Goal: Task Accomplishment & Management: Complete application form

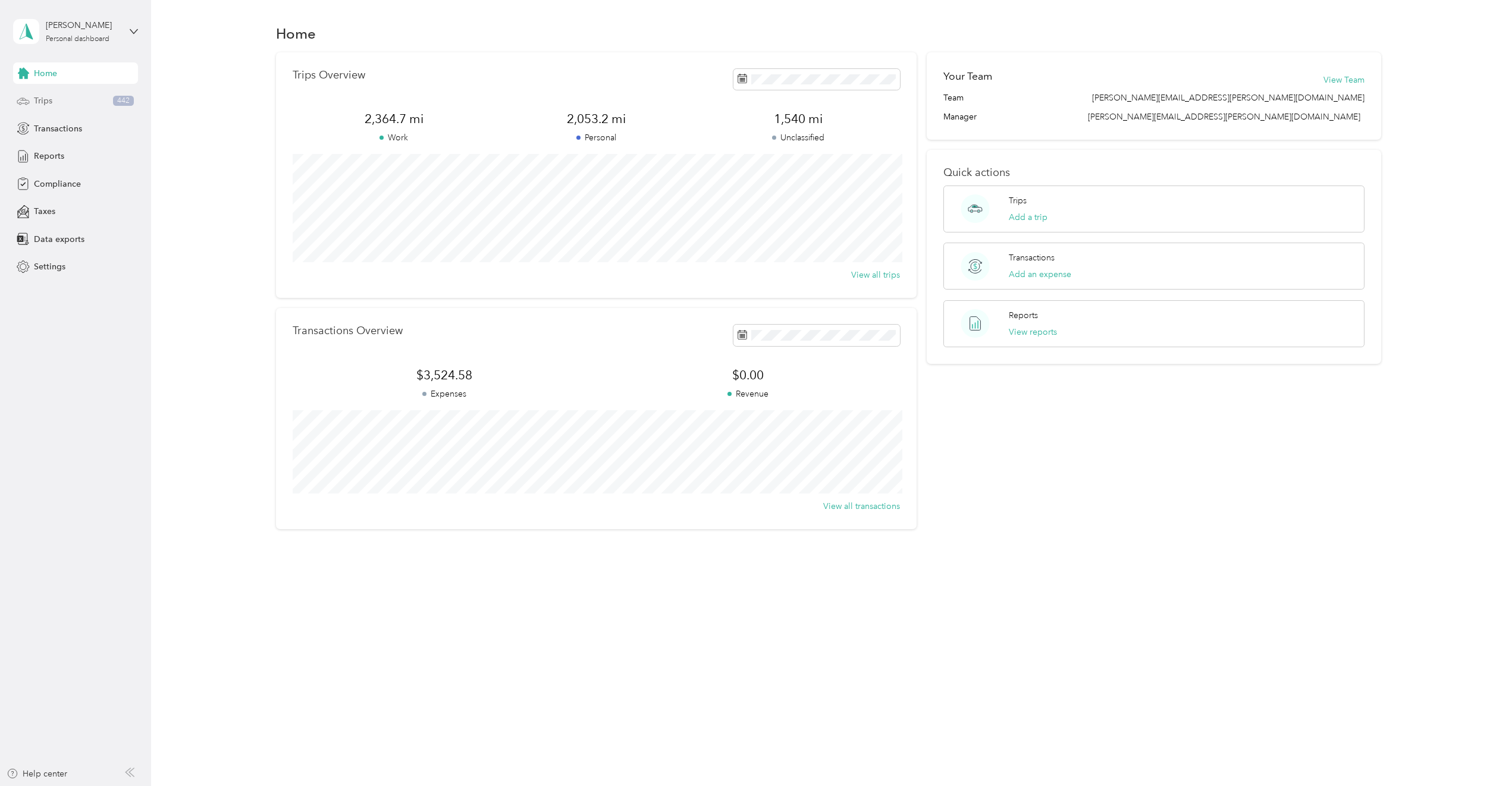
click at [45, 98] on span "Trips" at bounding box center [43, 100] width 18 height 12
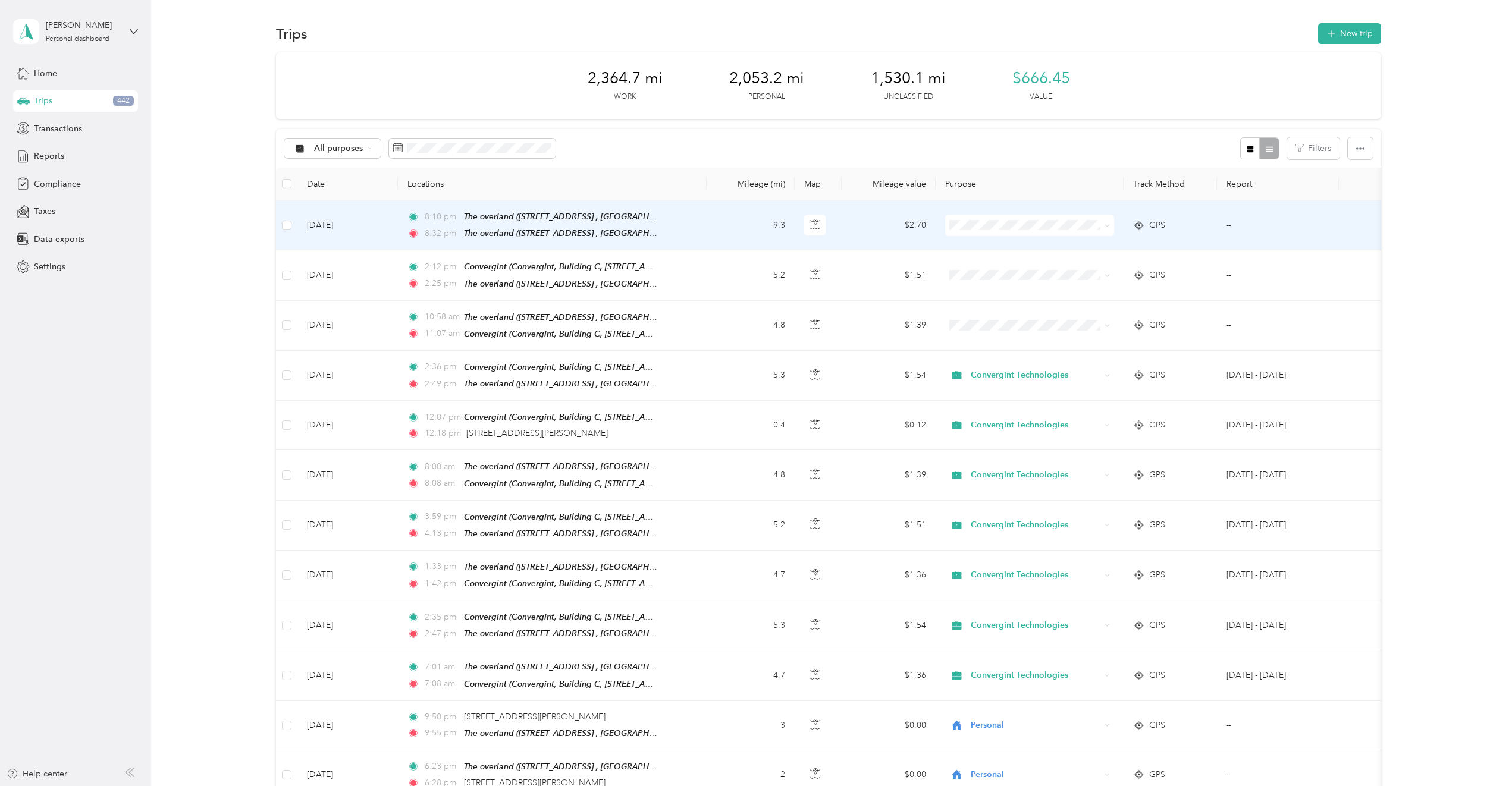
click at [1057, 215] on span at bounding box center [1029, 226] width 169 height 21
click at [1015, 245] on span "Convergint Technologies" at bounding box center [1040, 246] width 131 height 12
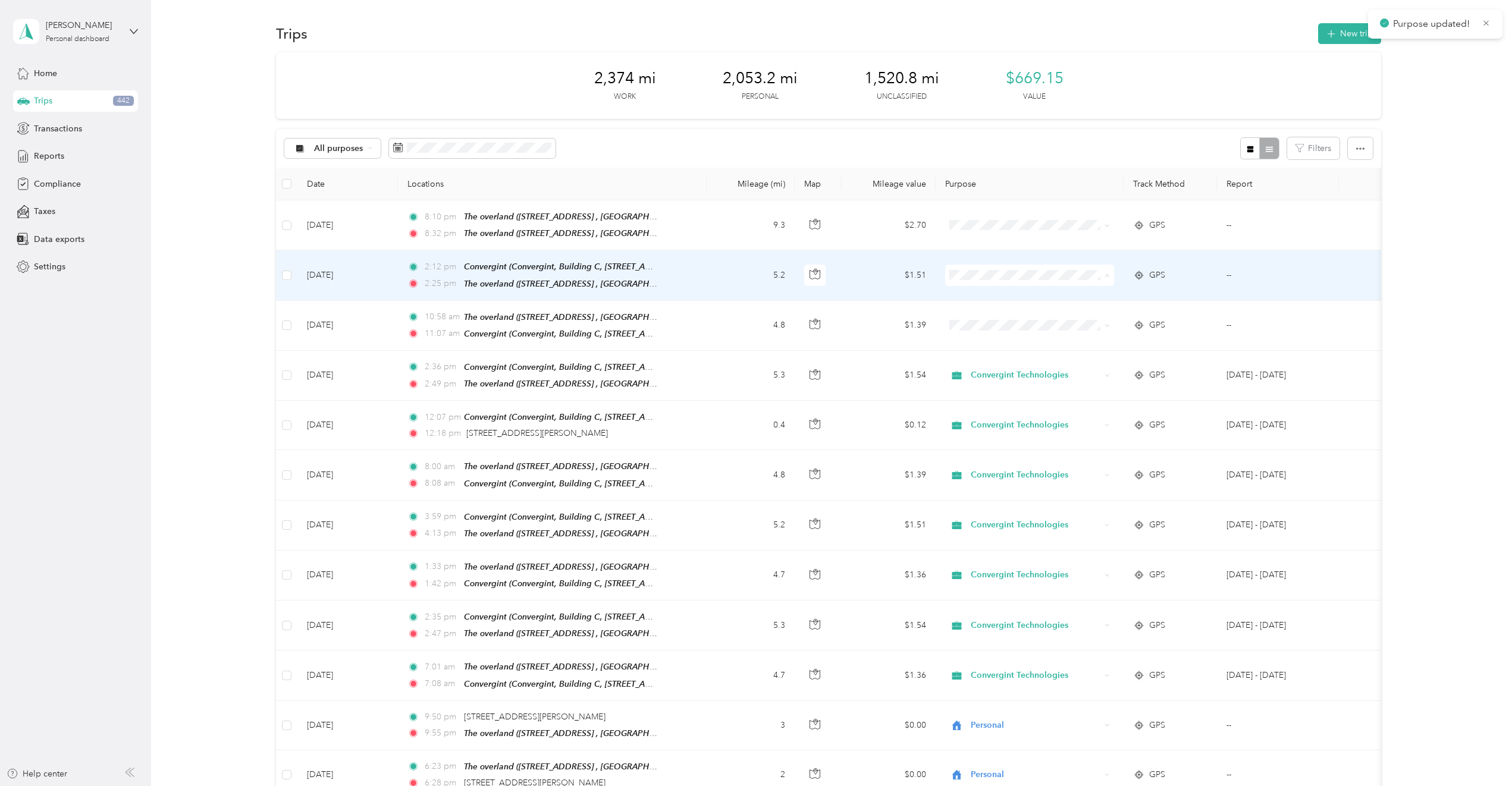
click at [1033, 298] on span "Convergint Technologies" at bounding box center [1040, 295] width 131 height 12
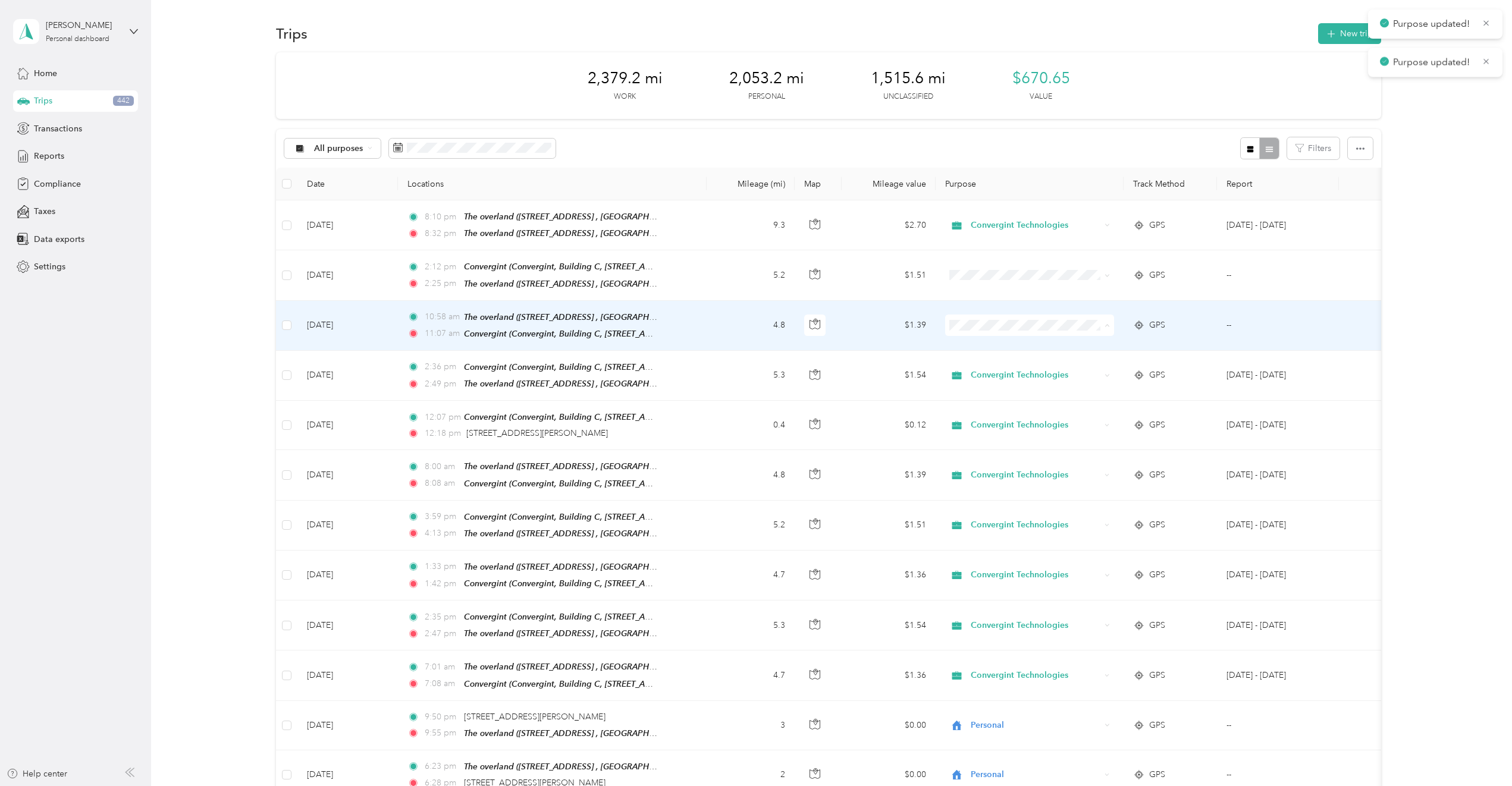
click at [1042, 345] on span "Convergint Technologies" at bounding box center [1040, 344] width 131 height 12
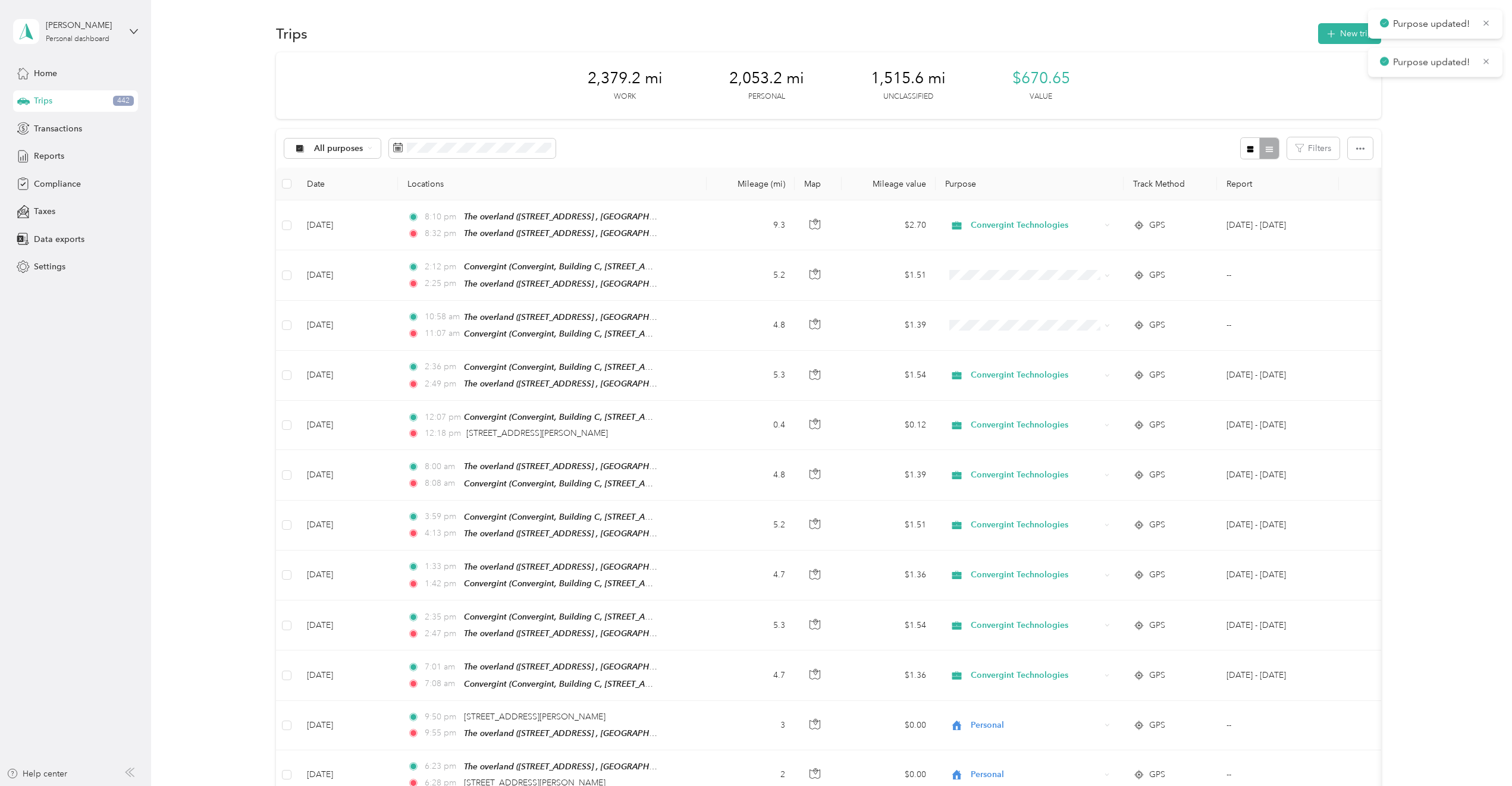
click at [1464, 302] on div "2,379.2 mi Work 2,053.2 mi Personal 1,515.6 mi Unclassified $670.65 Value All p…" at bounding box center [829, 790] width 1326 height 1477
click at [72, 130] on span "Transactions" at bounding box center [58, 128] width 48 height 12
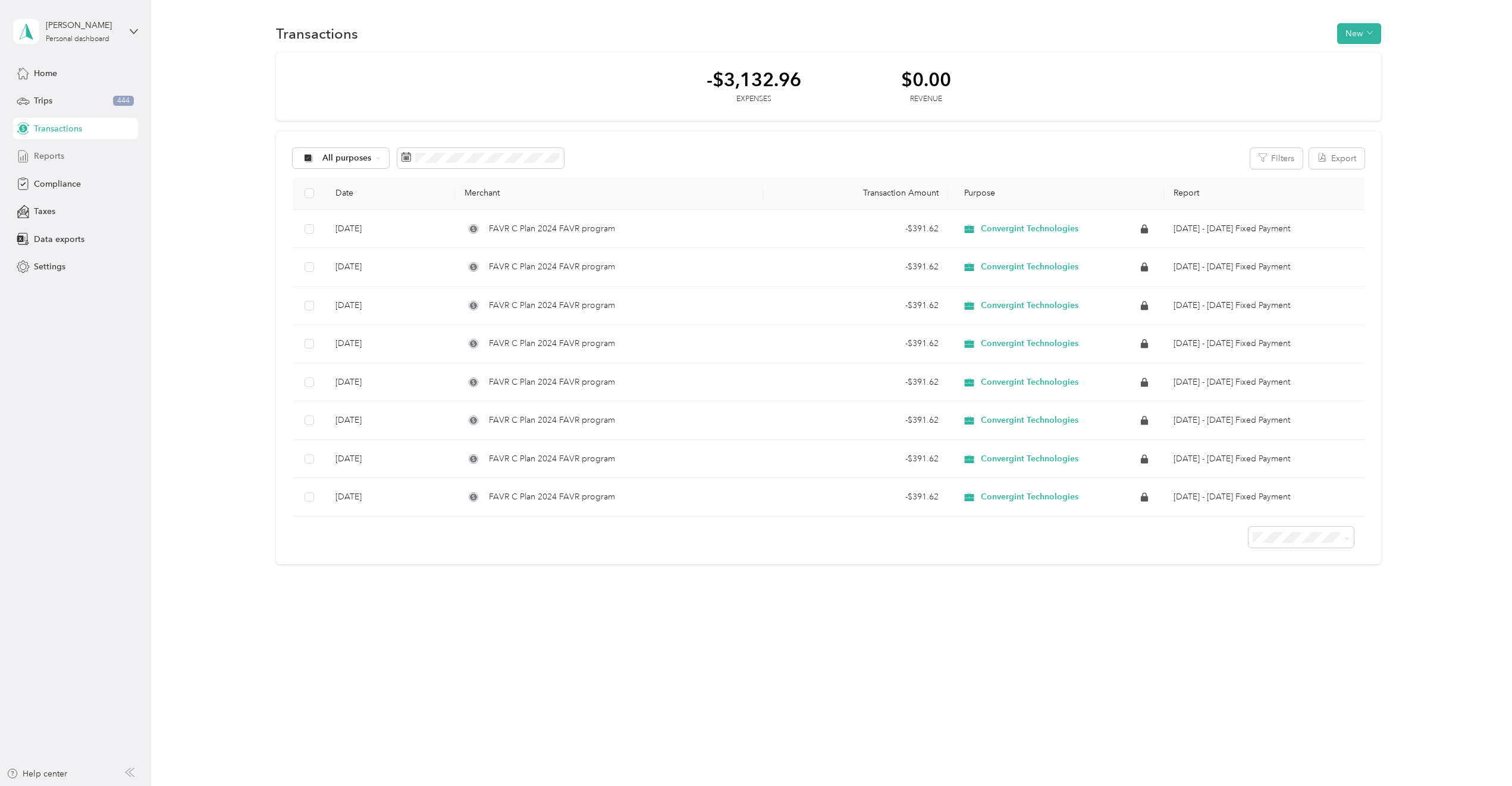
click at [74, 164] on div "Reports" at bounding box center [75, 156] width 125 height 21
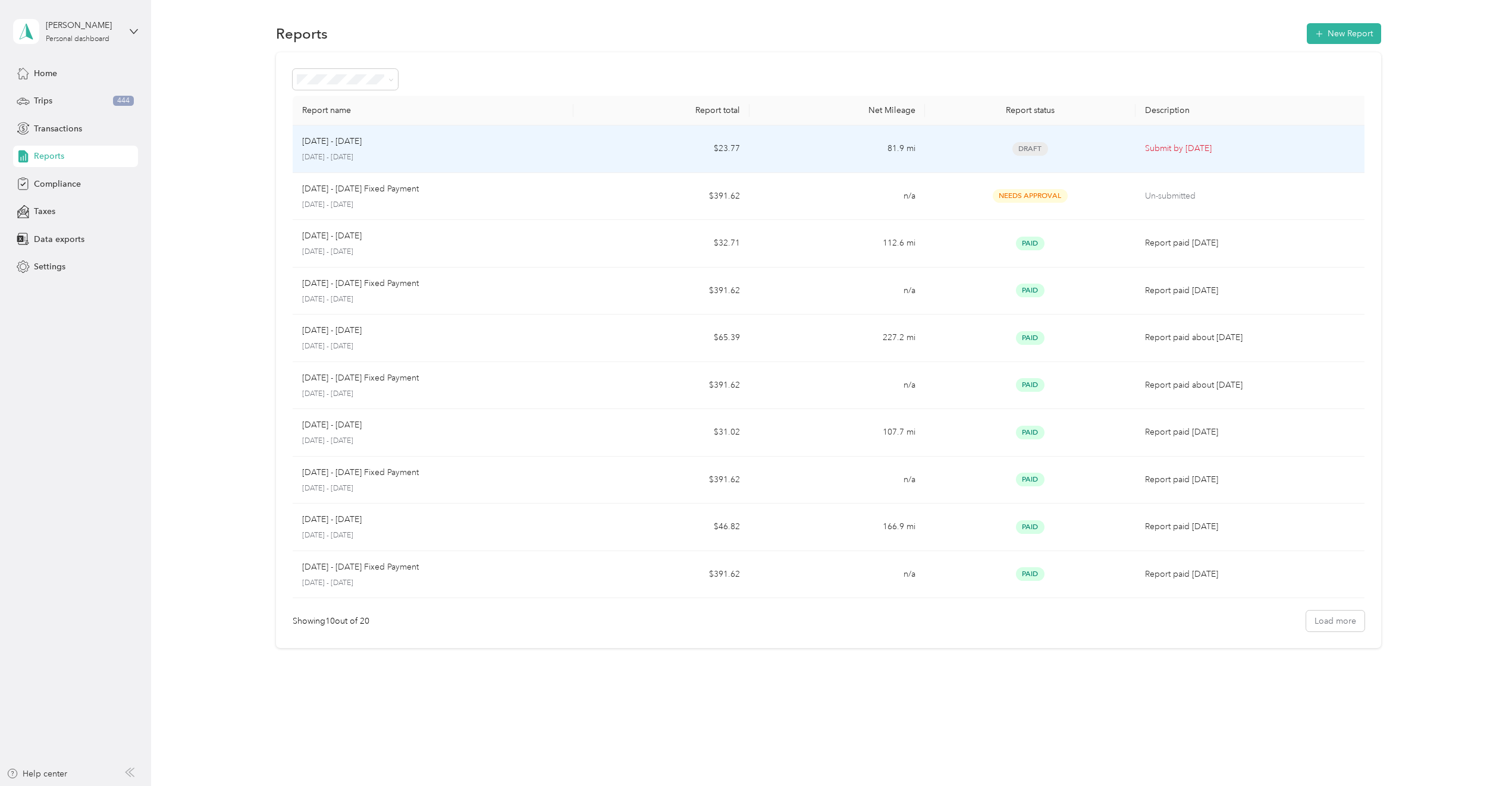
click at [636, 152] on td "$23.77" at bounding box center [661, 150] width 175 height 48
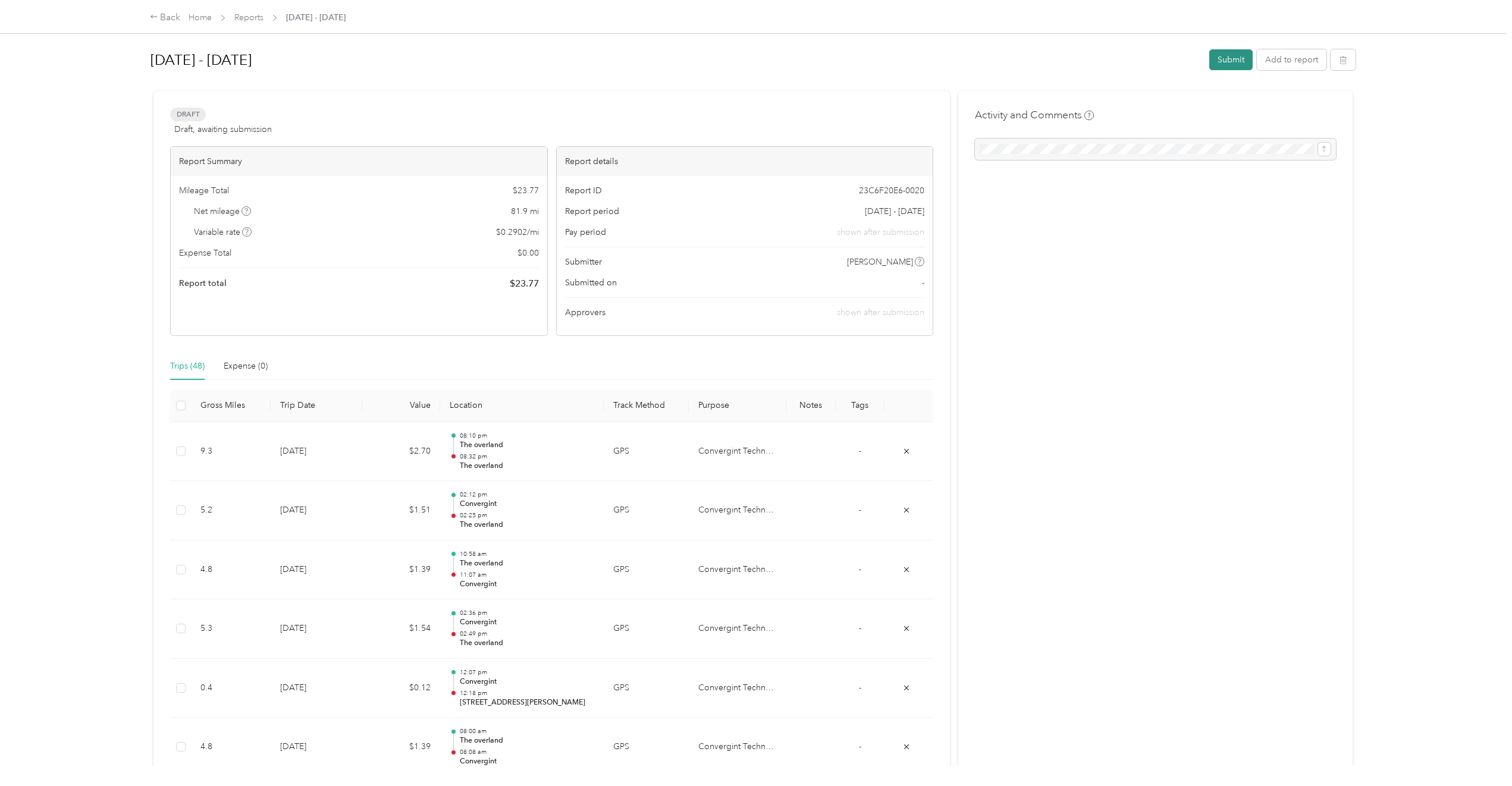
click at [1239, 65] on button "Submit" at bounding box center [1231, 60] width 44 height 21
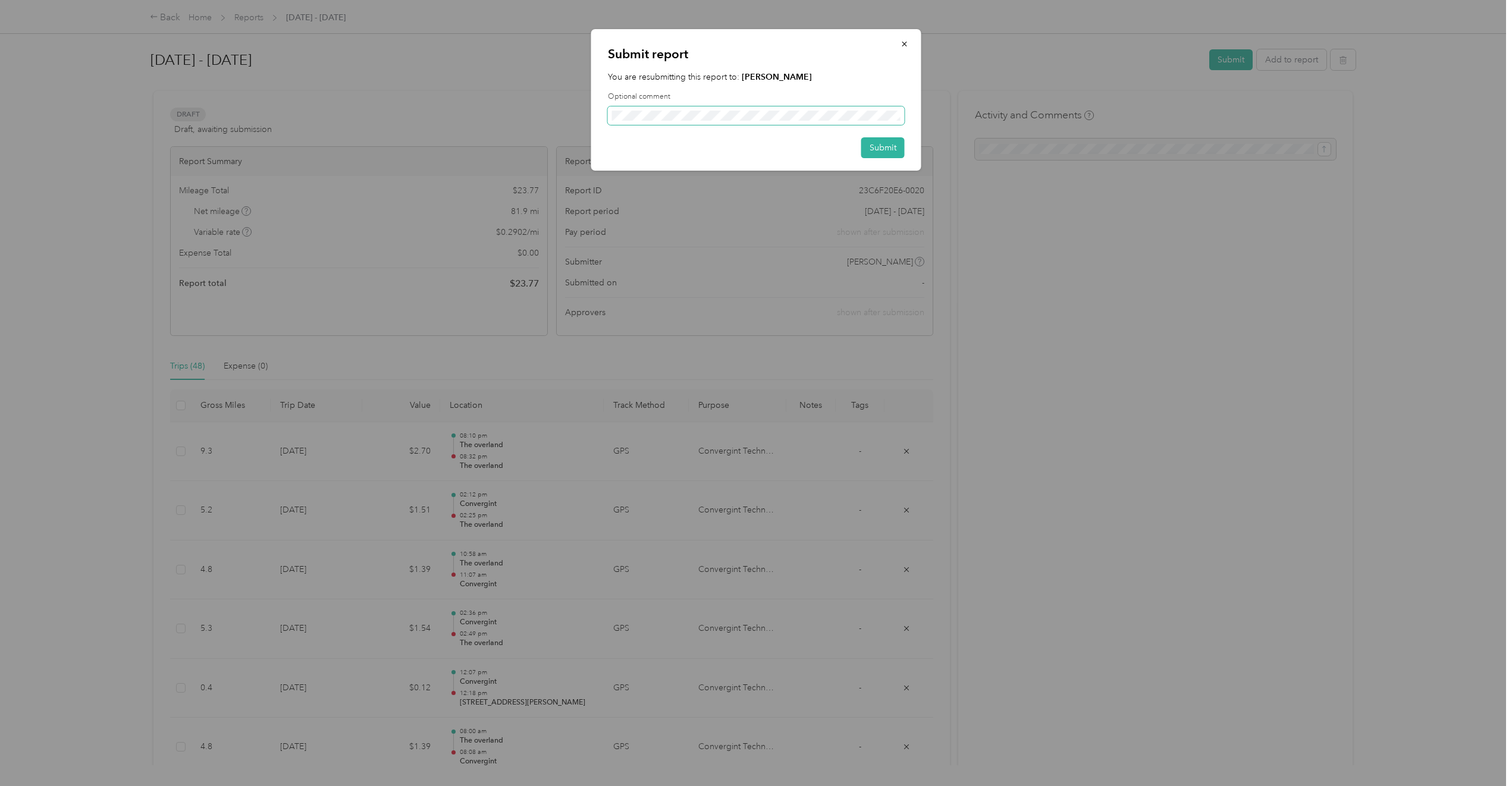
click at [756, 121] on span at bounding box center [756, 116] width 297 height 19
click at [881, 145] on button "Submit" at bounding box center [883, 147] width 44 height 21
